Goal: Information Seeking & Learning: Learn about a topic

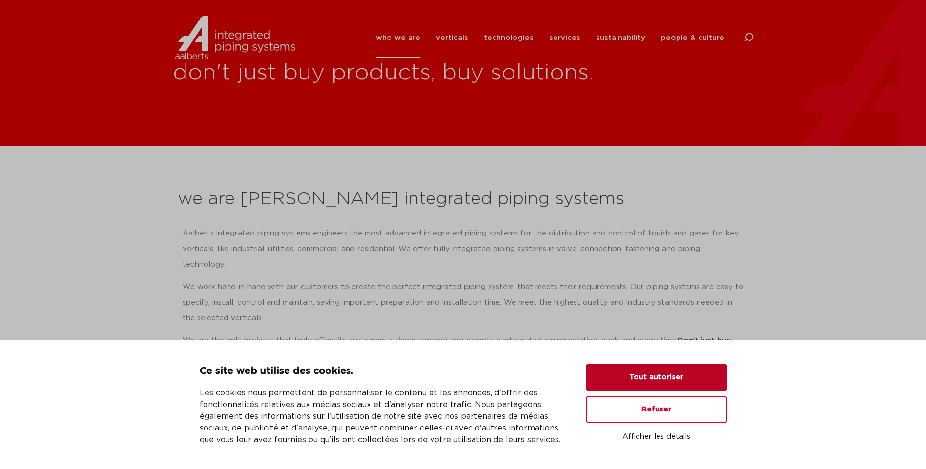
click at [659, 378] on button "Tout autoriser" at bounding box center [656, 378] width 141 height 26
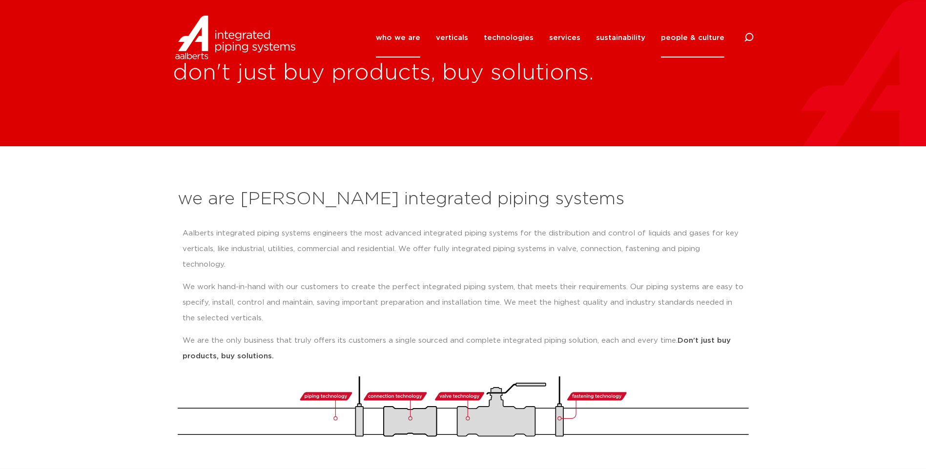
click at [683, 37] on link "people & culture" at bounding box center [692, 38] width 63 height 40
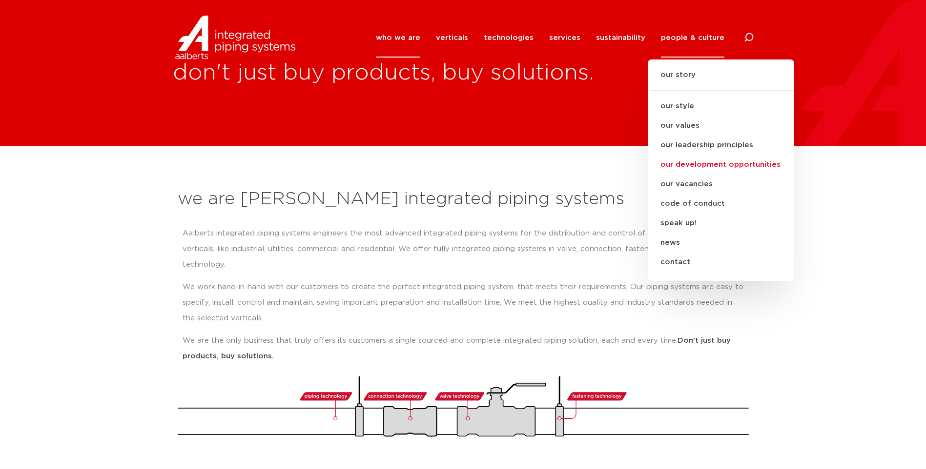
click at [698, 167] on link "our development opportunities" at bounding box center [721, 165] width 146 height 20
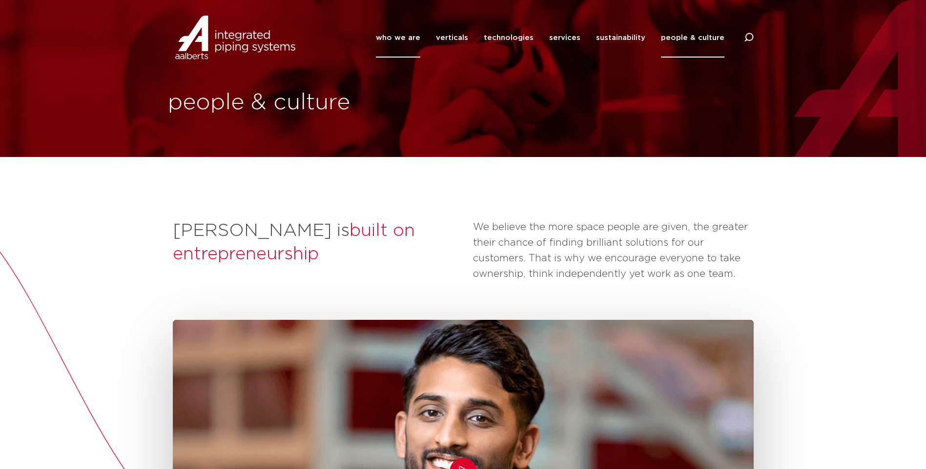
click at [415, 36] on link "who we are" at bounding box center [398, 38] width 44 height 40
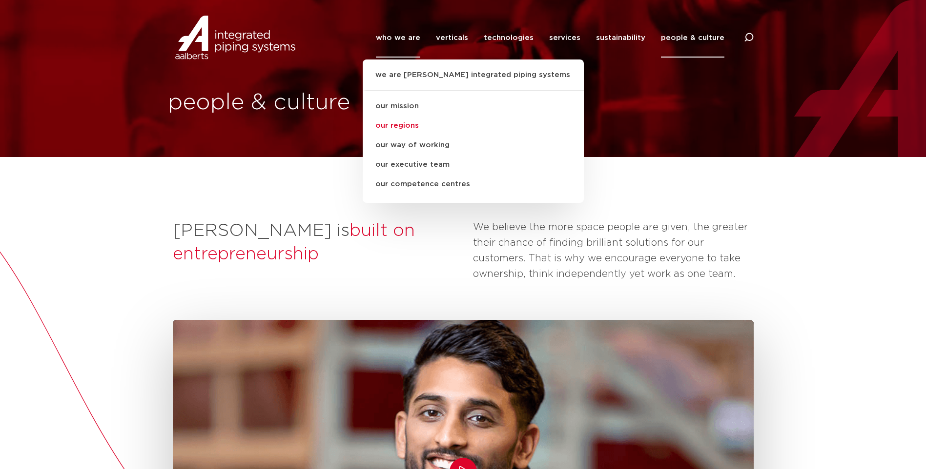
click at [410, 126] on link "our regions" at bounding box center [473, 126] width 221 height 20
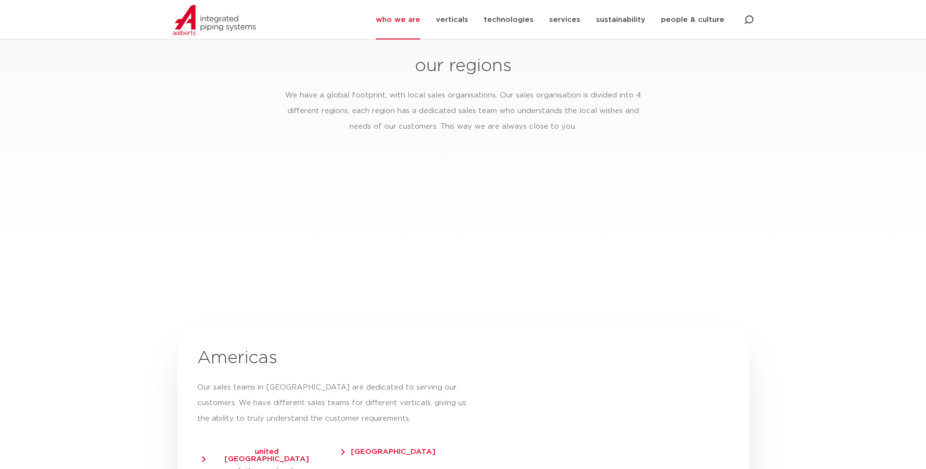
scroll to position [1488, 0]
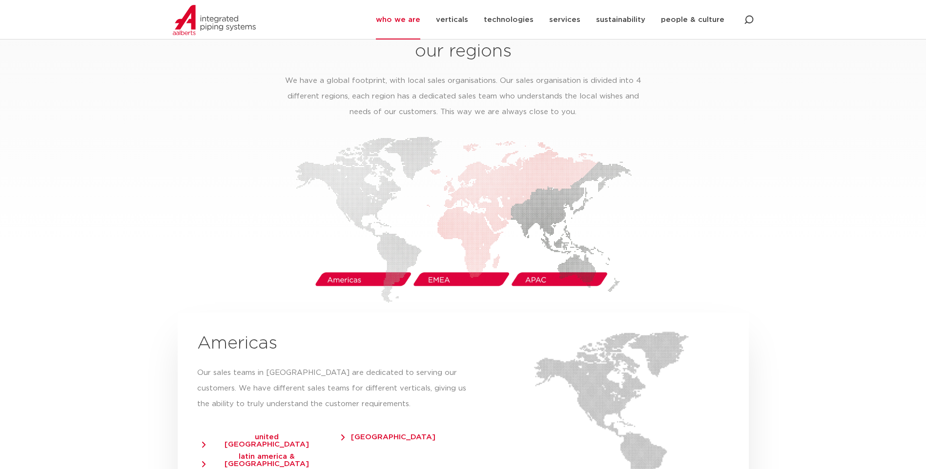
click at [453, 266] on img at bounding box center [463, 220] width 337 height 166
click at [459, 194] on img at bounding box center [463, 220] width 337 height 166
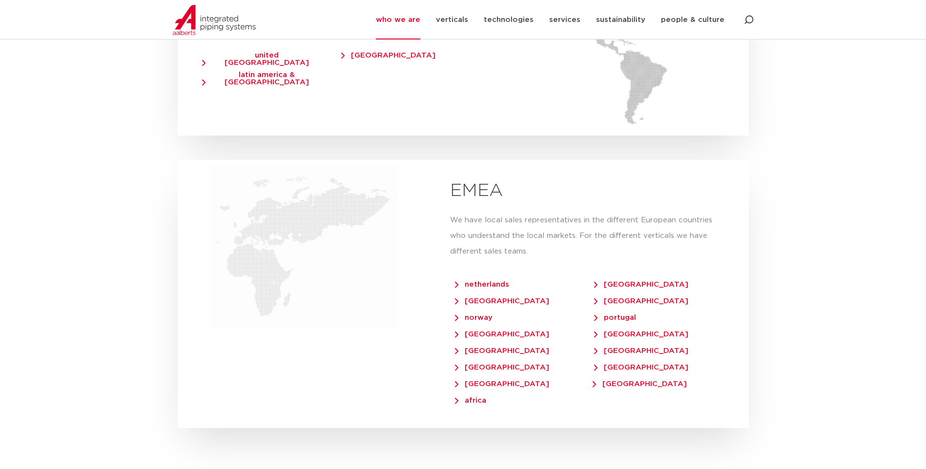
scroll to position [1879, 0]
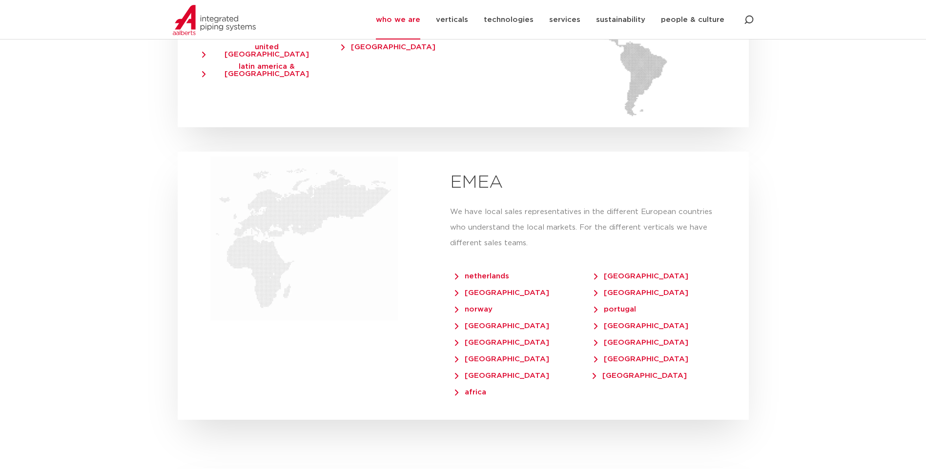
click at [619, 339] on span "france" at bounding box center [641, 342] width 94 height 7
